Goal: Check status

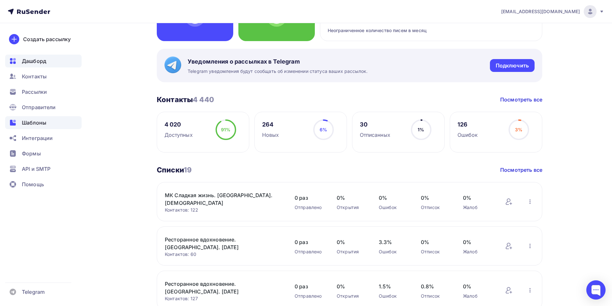
scroll to position [32, 0]
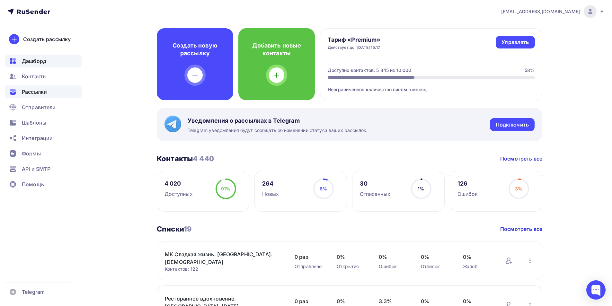
click at [41, 92] on span "Рассылки" at bounding box center [34, 92] width 25 height 8
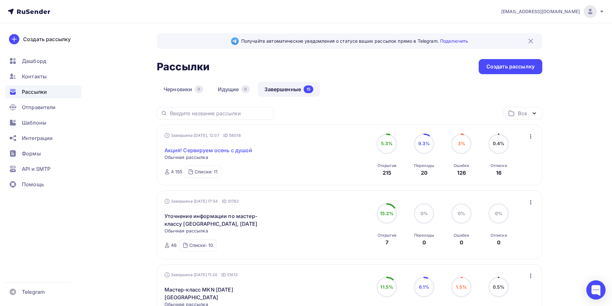
click at [213, 149] on link "Акция! Сервируем осень с душой" at bounding box center [209, 151] width 88 height 8
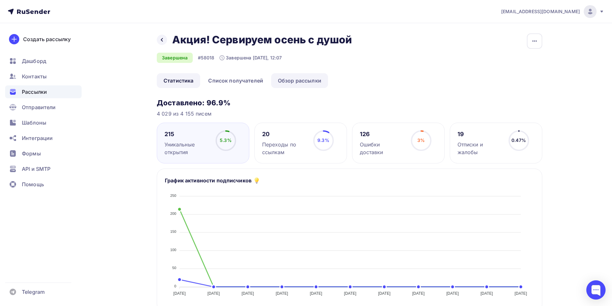
click at [299, 79] on link "Обзор рассылки" at bounding box center [299, 80] width 57 height 15
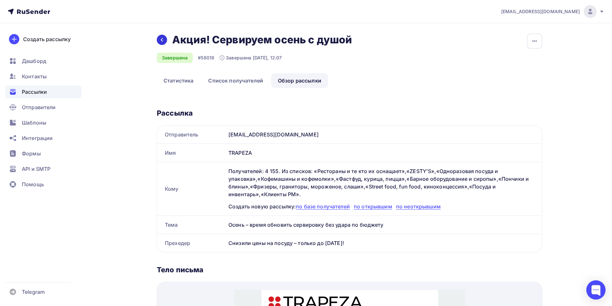
click at [162, 41] on icon at bounding box center [162, 40] width 2 height 4
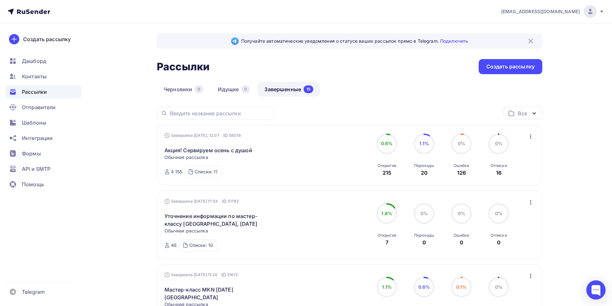
click at [255, 62] on div "Рассылки Рассылки Создать рассылку" at bounding box center [350, 66] width 386 height 15
drag, startPoint x: 127, startPoint y: 165, endPoint x: 118, endPoint y: 144, distance: 22.4
